Goal: Transaction & Acquisition: Subscribe to service/newsletter

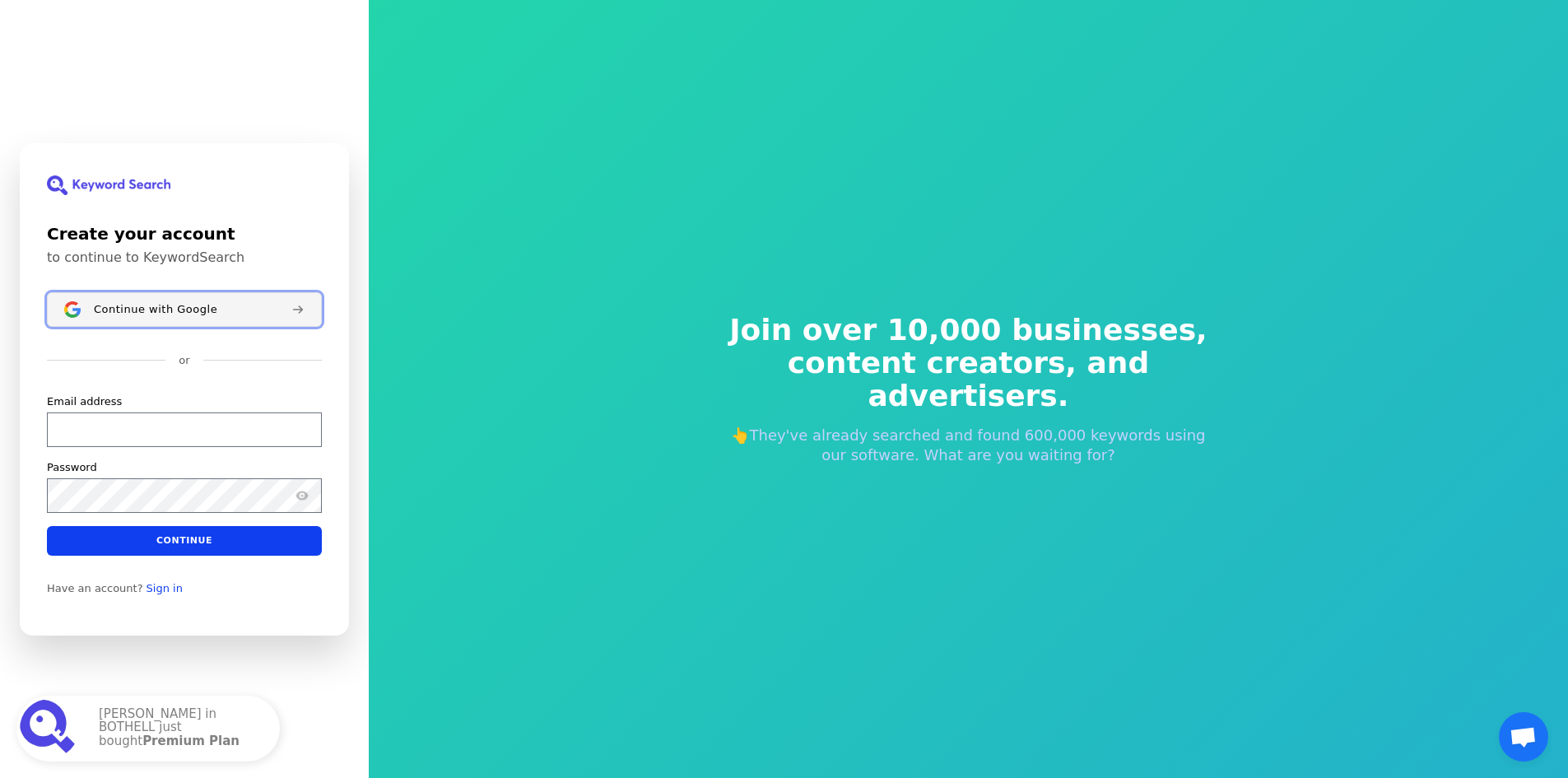
click at [102, 298] on button "Continue with Google" at bounding box center [184, 310] width 275 height 35
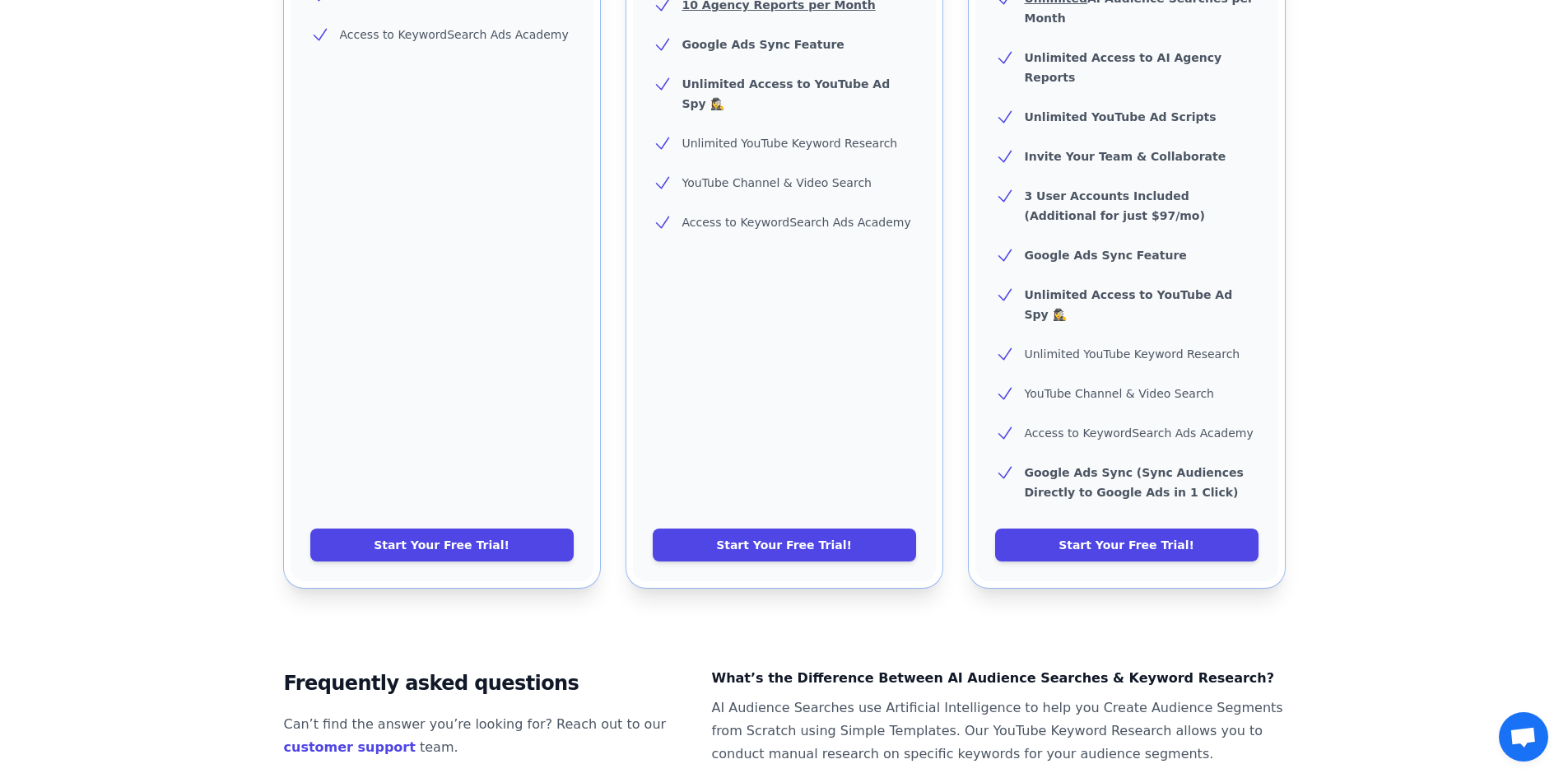
scroll to position [659, 0]
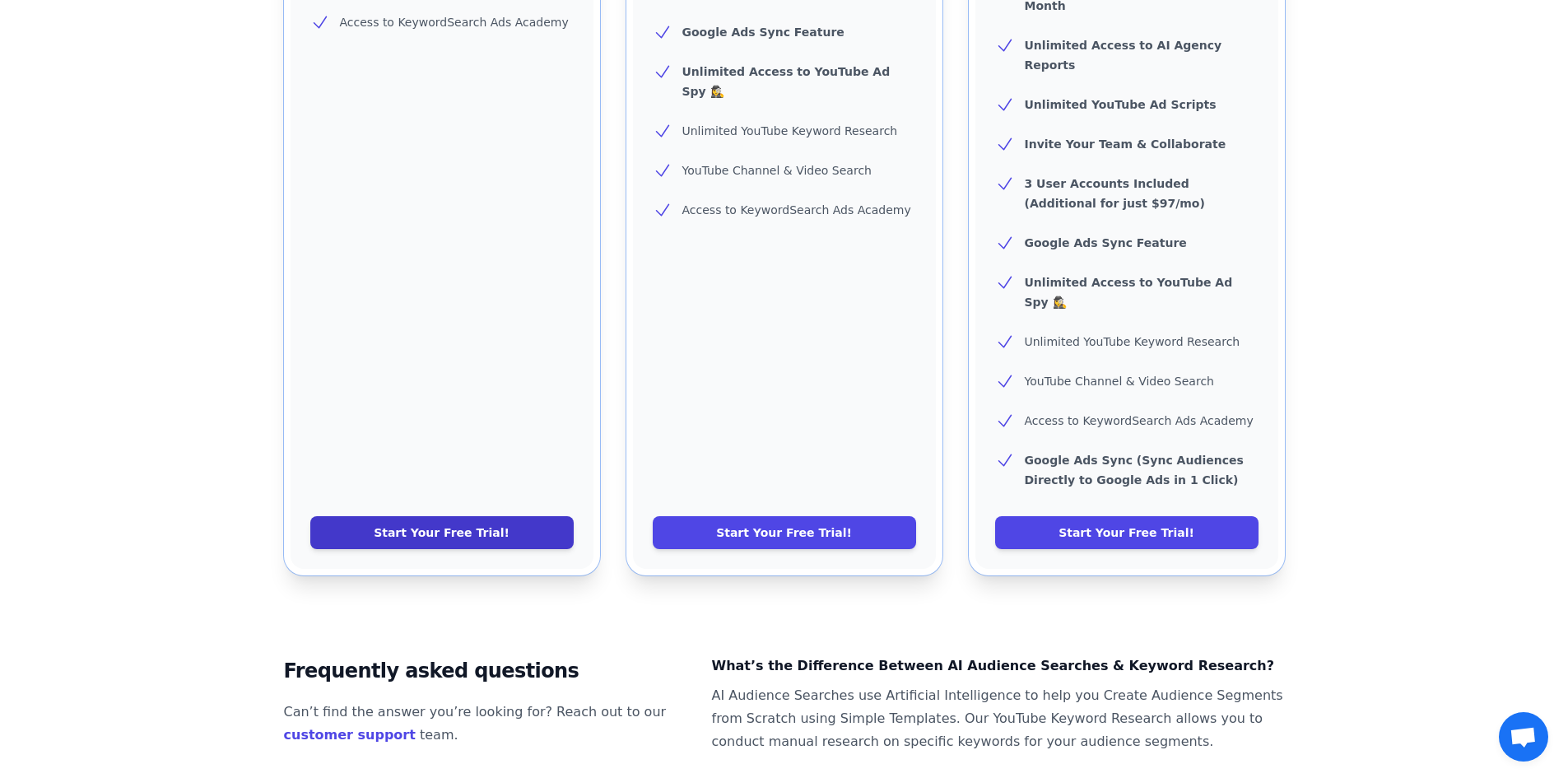
click at [427, 516] on link "Start Your Free Trial!" at bounding box center [441, 532] width 264 height 33
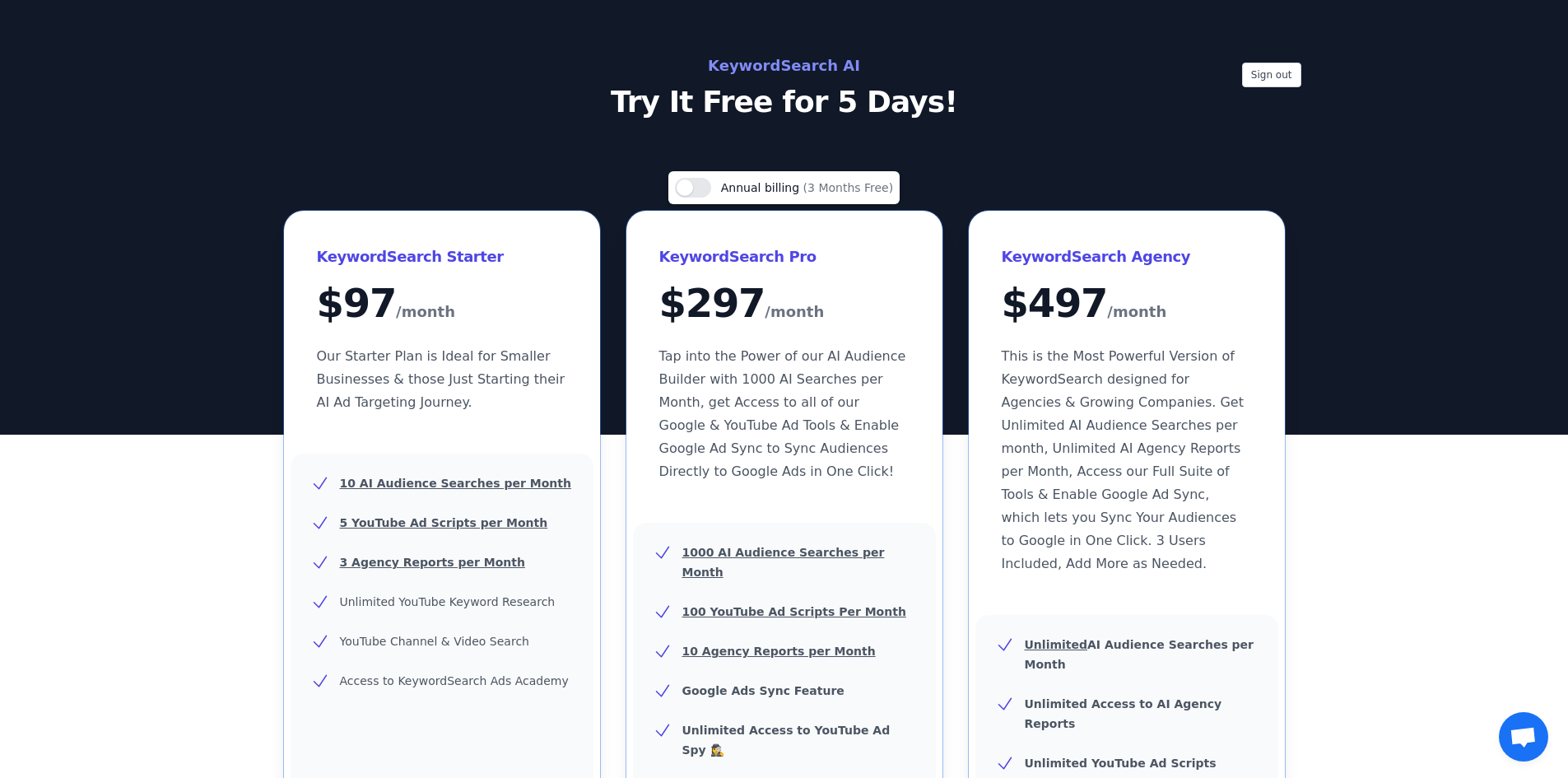
click at [799, 73] on h2 "KeywordSearch AI" at bounding box center [784, 66] width 737 height 26
drag, startPoint x: 106, startPoint y: 404, endPoint x: 135, endPoint y: 394, distance: 30.7
